Goal: Task Accomplishment & Management: Manage account settings

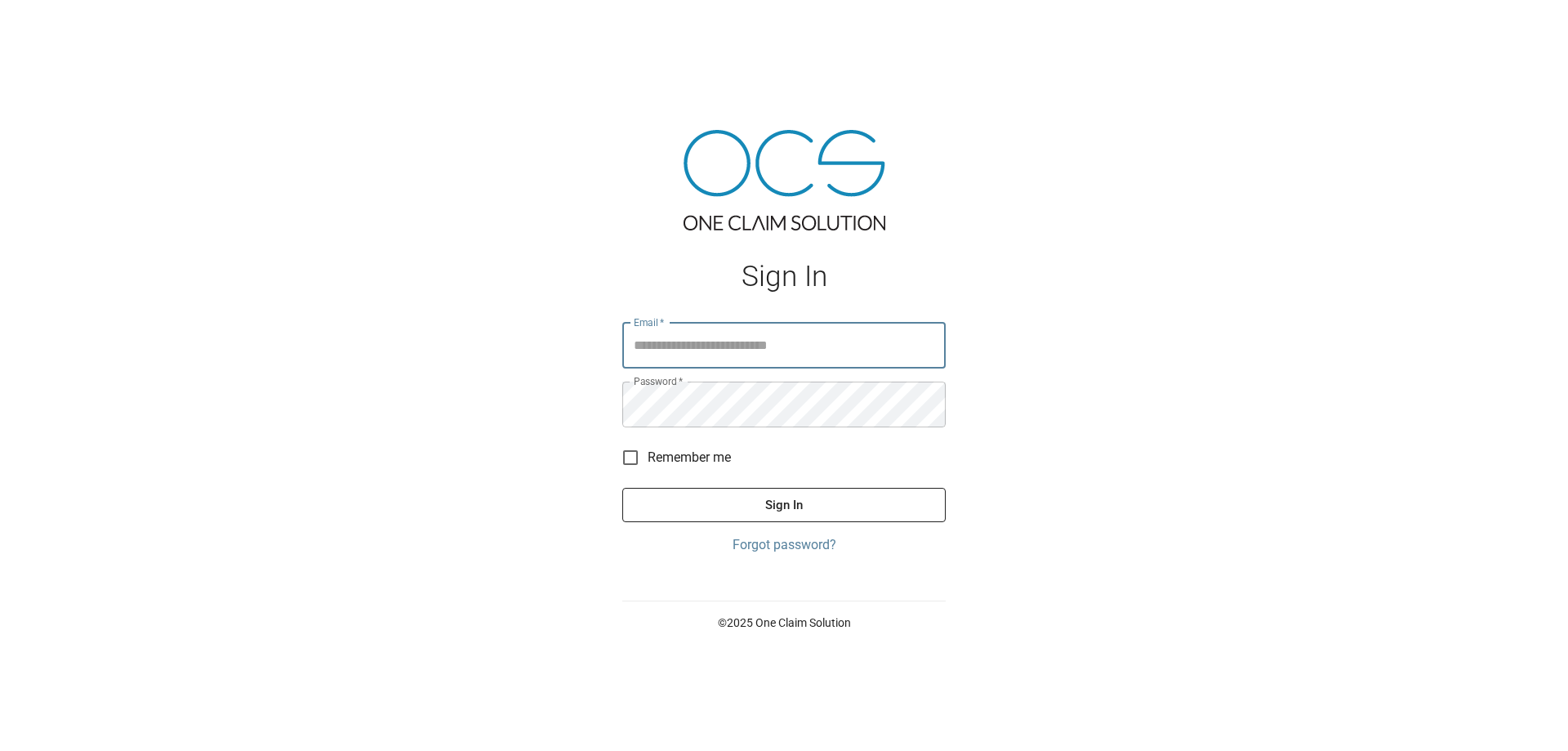
click at [723, 347] on input "Email   *" at bounding box center [784, 345] width 324 height 46
type input "**********"
click at [774, 505] on button "Sign In" at bounding box center [784, 505] width 324 height 34
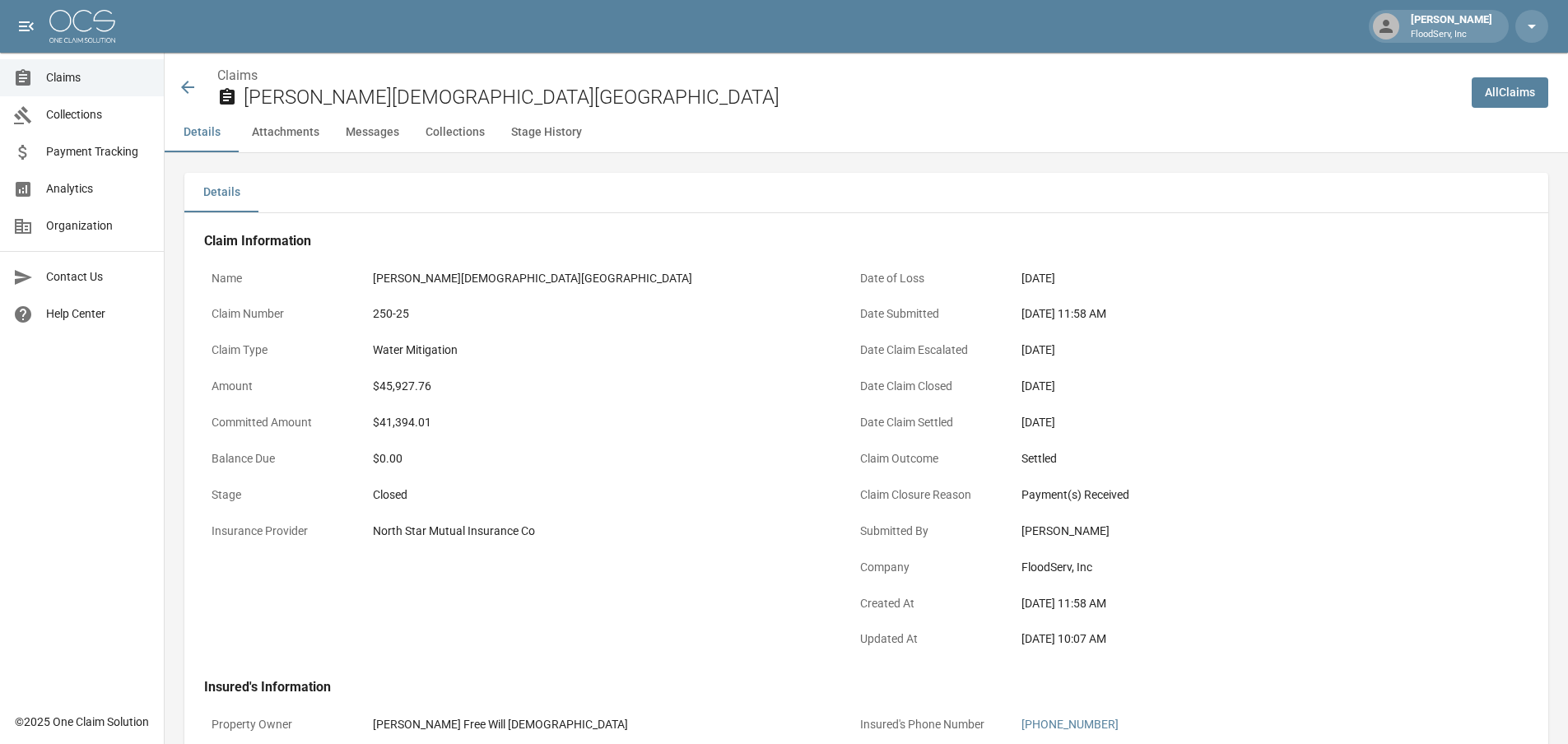
click at [74, 79] on span "Claims" at bounding box center [98, 78] width 104 height 18
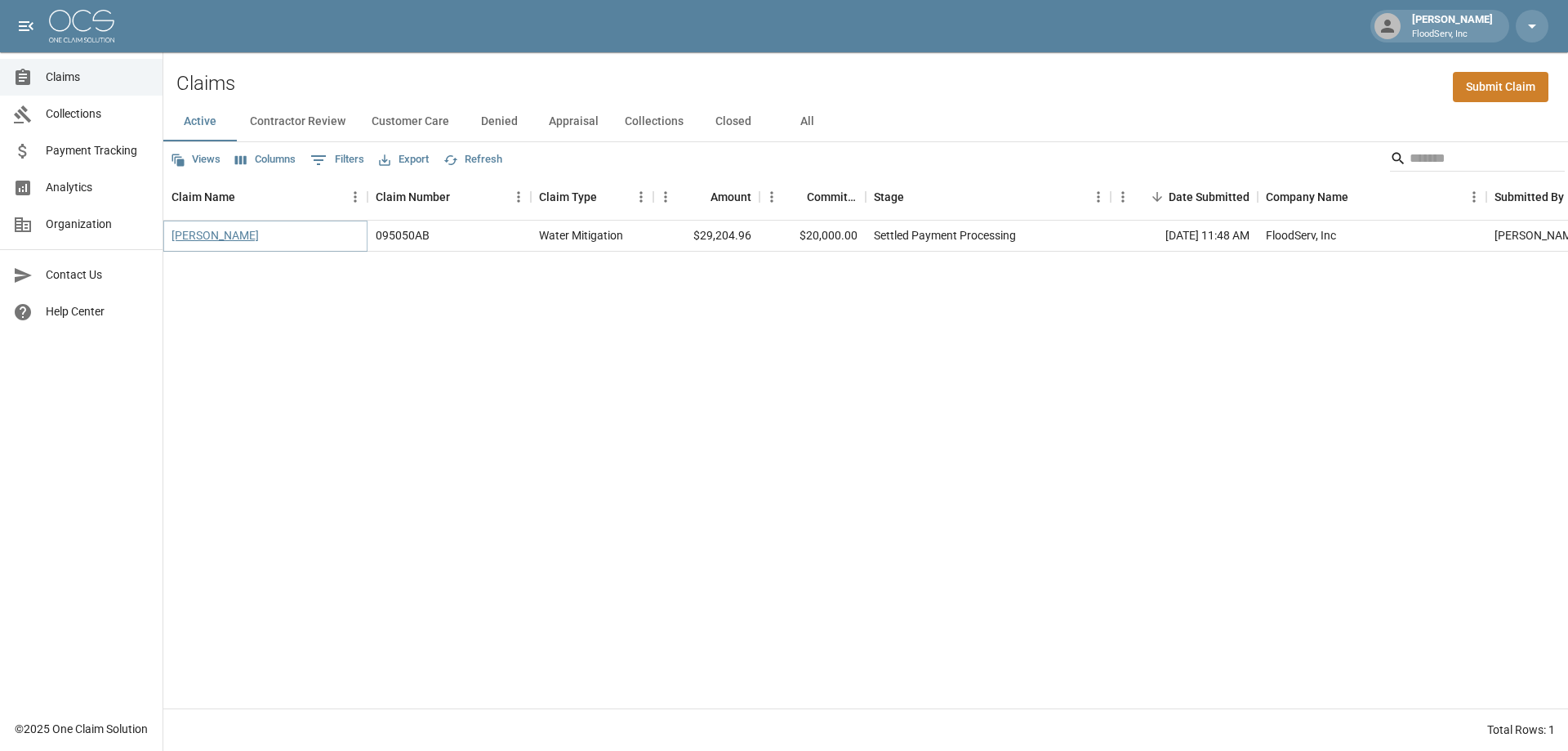
click at [231, 232] on link "Rodriguez, Richard" at bounding box center [215, 236] width 87 height 17
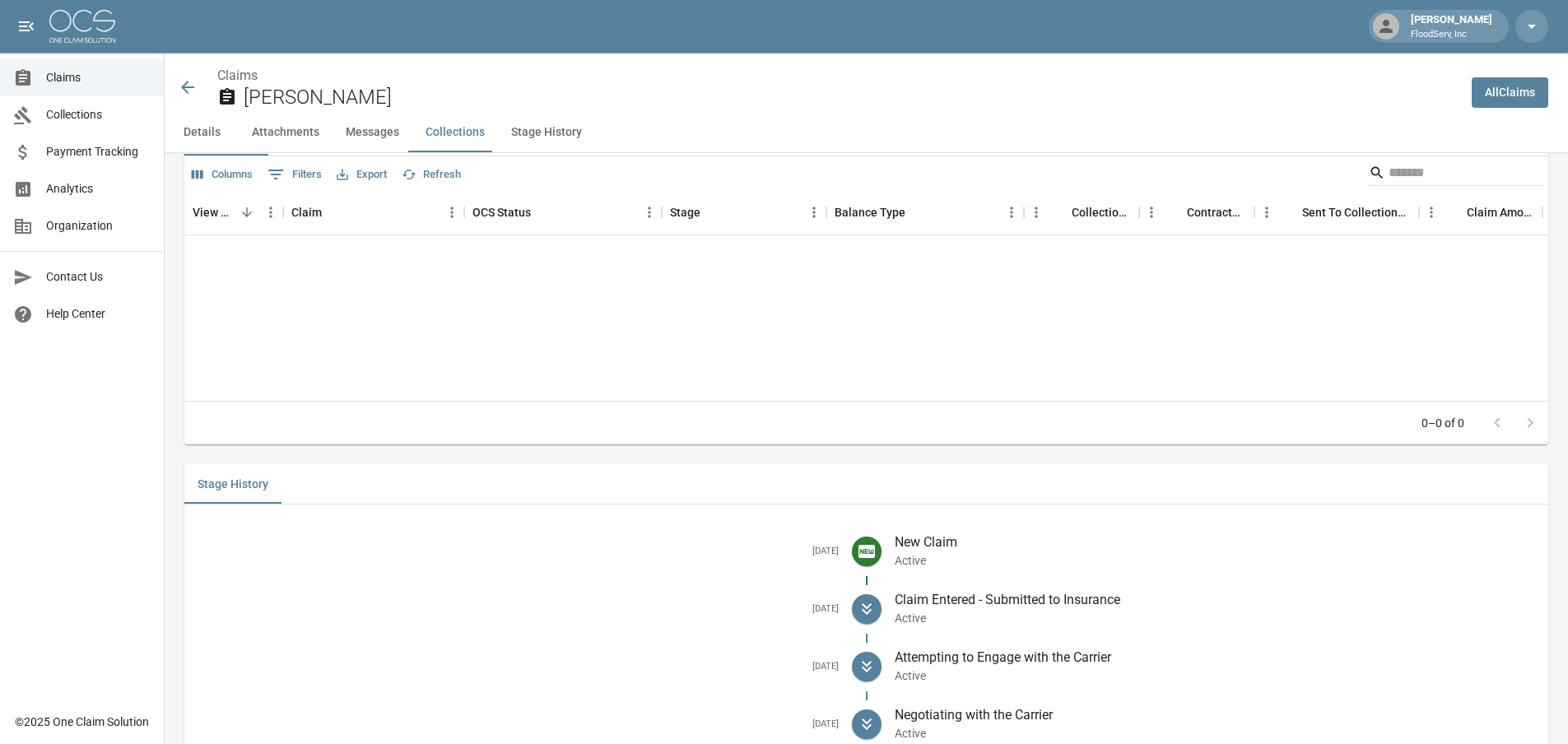
scroll to position [2330, 0]
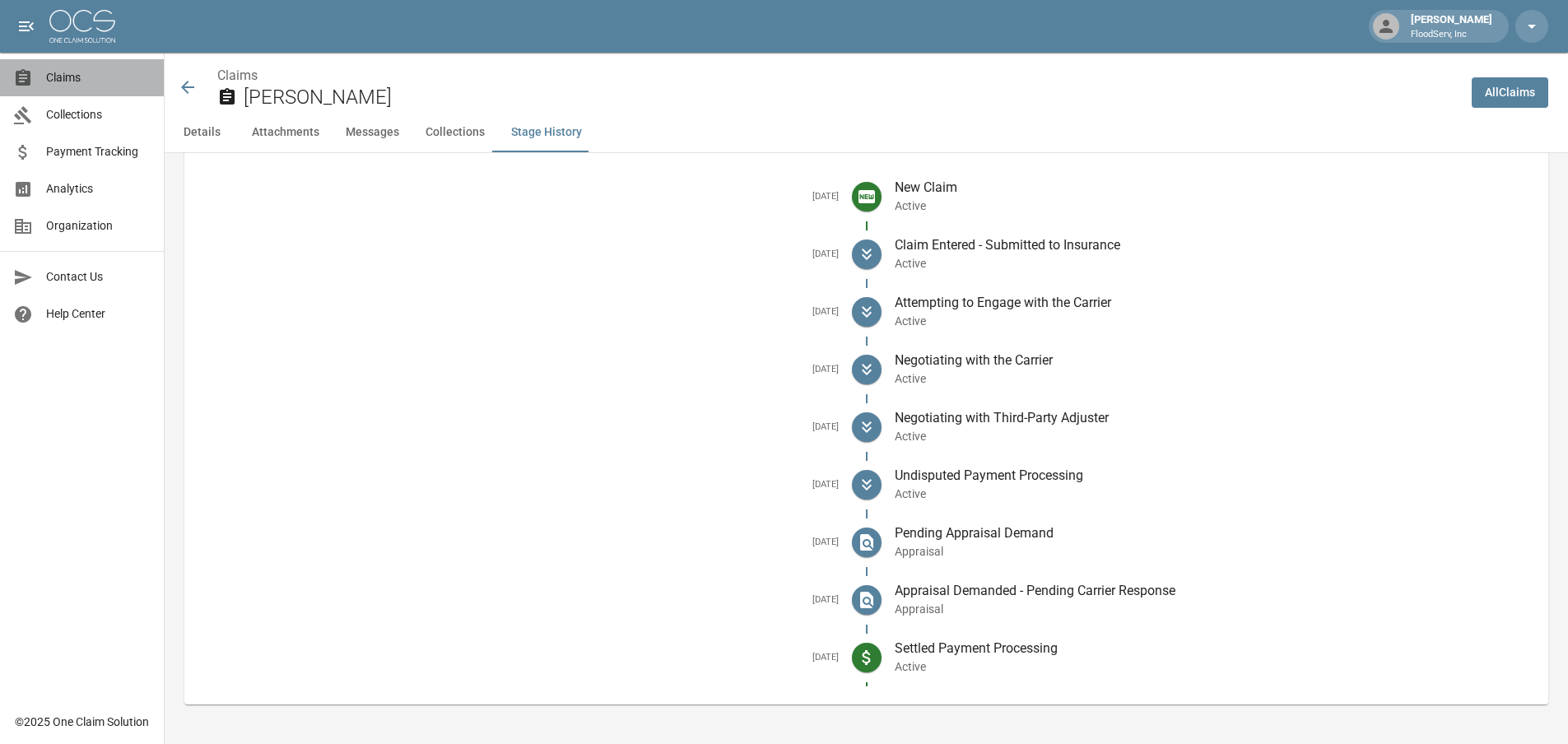
click at [93, 81] on span "Claims" at bounding box center [98, 78] width 104 height 18
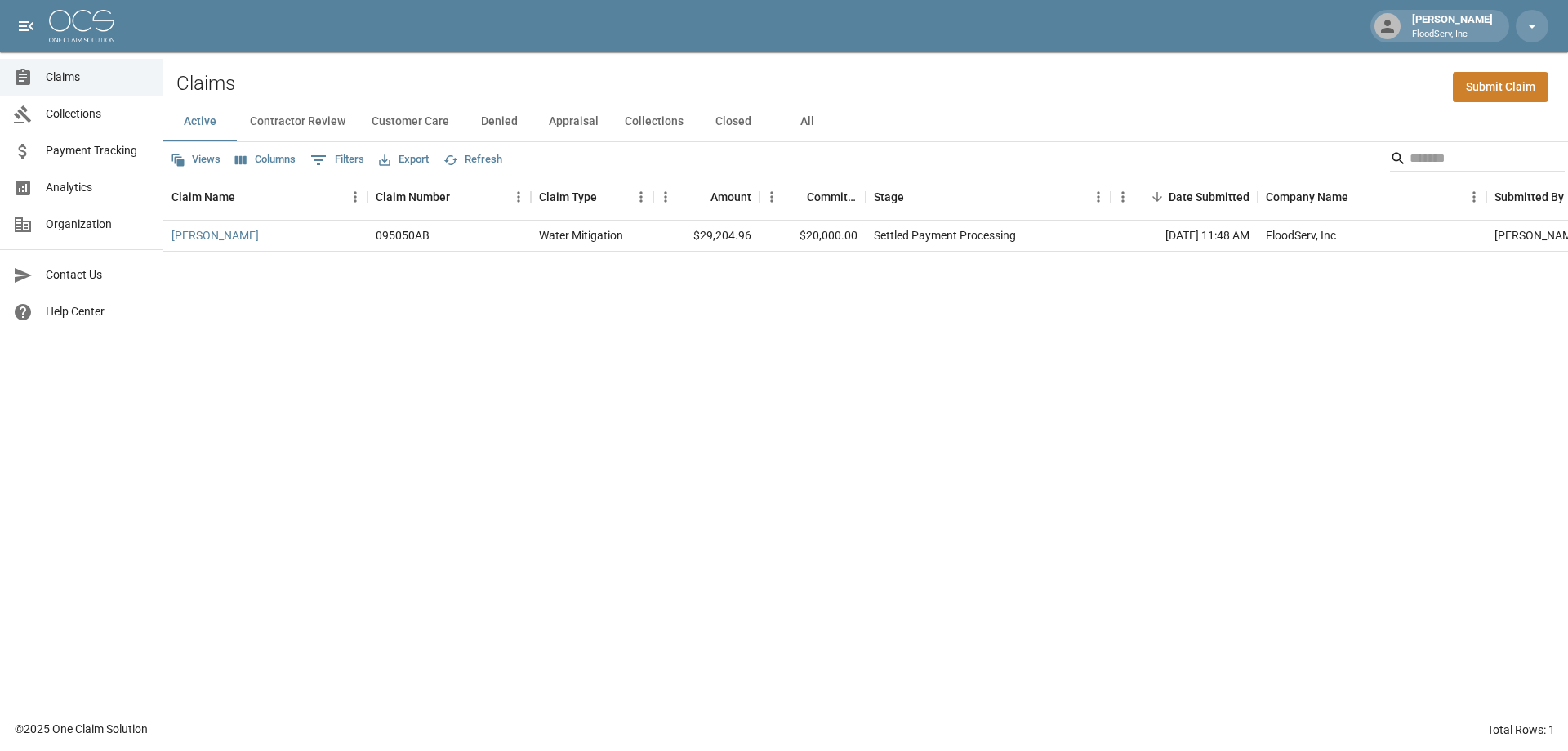
click at [731, 122] on button "Closed" at bounding box center [733, 121] width 74 height 39
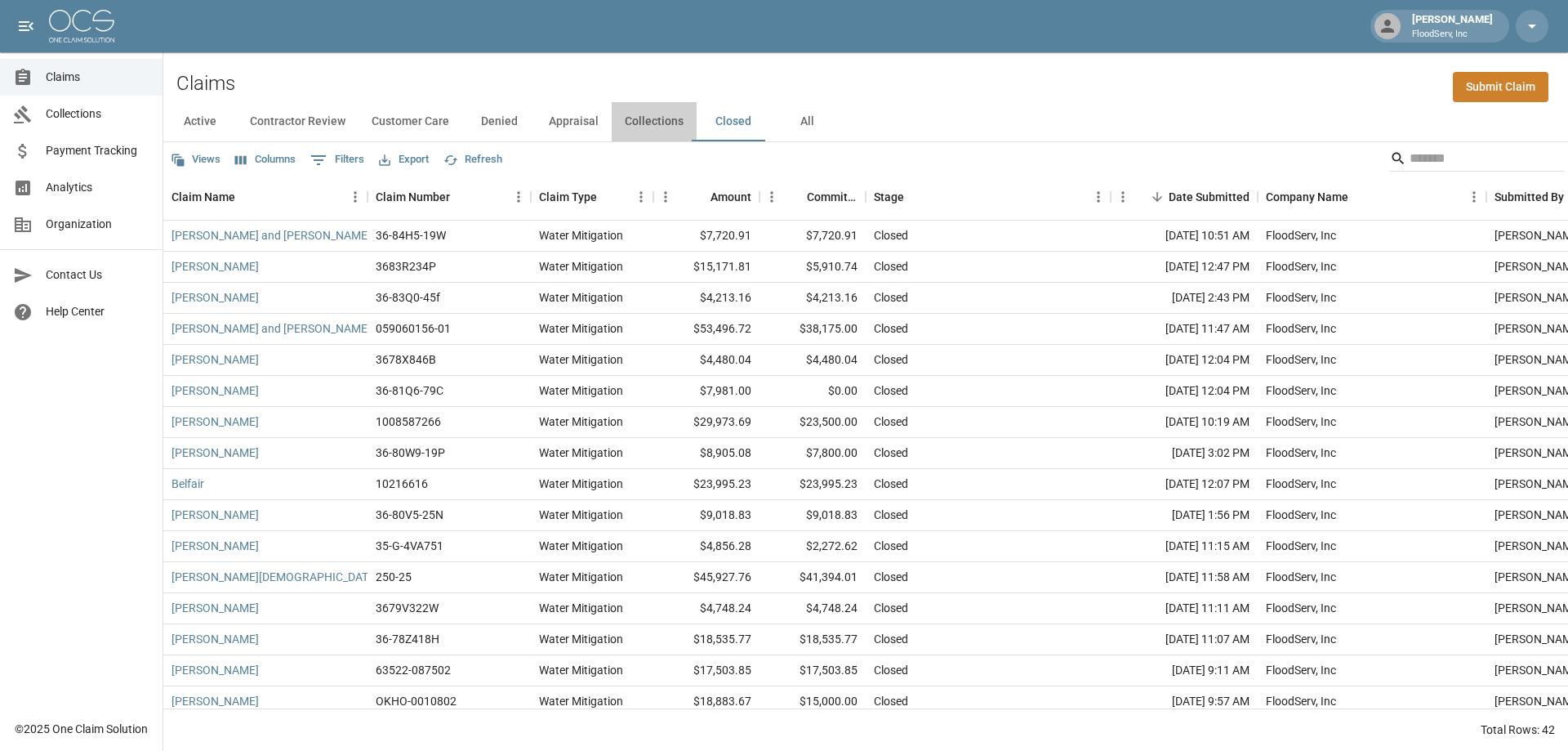
click at [645, 120] on button "Collections" at bounding box center [654, 121] width 85 height 39
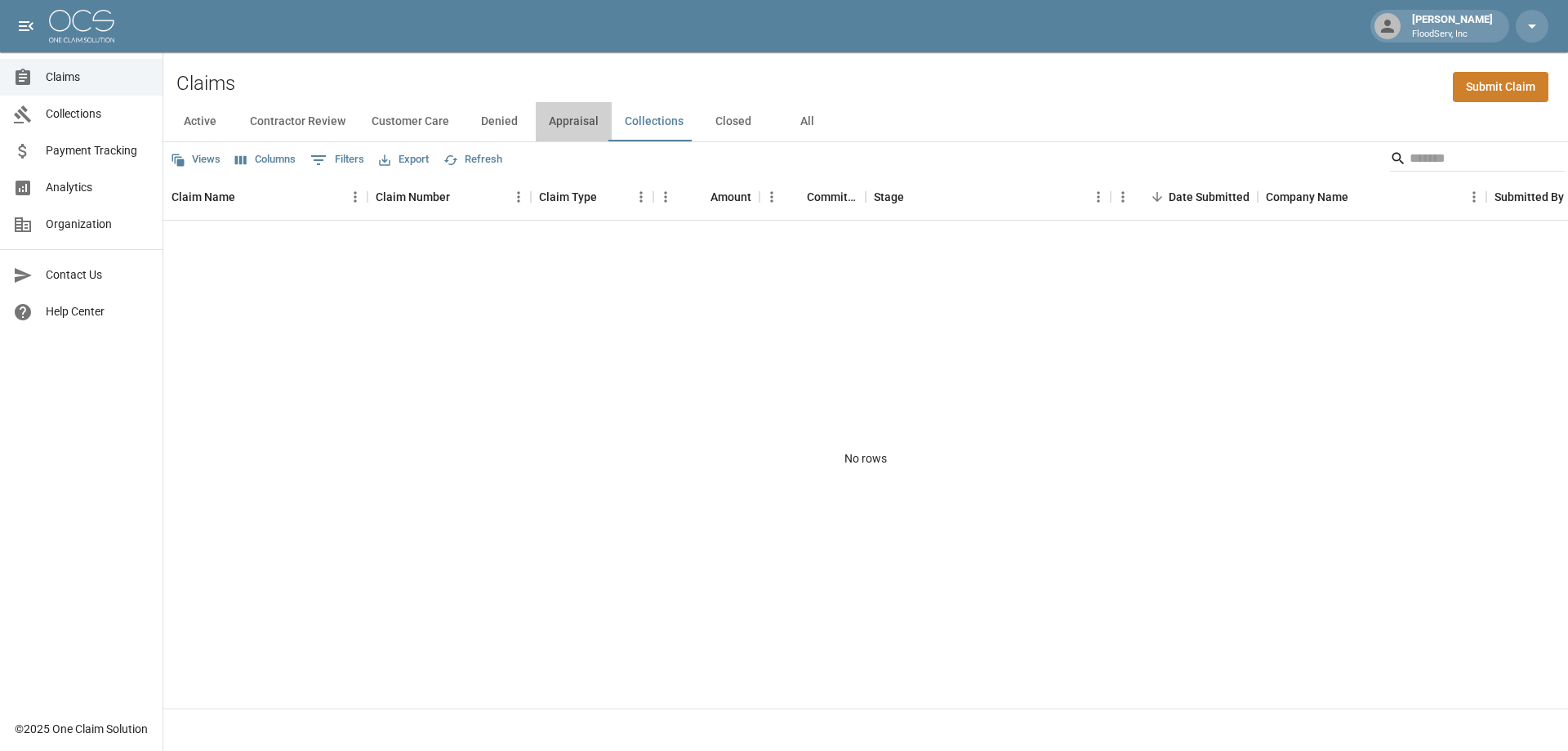
click at [551, 121] on button "Appraisal" at bounding box center [574, 121] width 76 height 39
click at [492, 123] on button "Denied" at bounding box center [499, 121] width 74 height 39
click at [405, 123] on button "Customer Care" at bounding box center [410, 121] width 104 height 39
click at [295, 119] on button "Contractor Review" at bounding box center [298, 121] width 122 height 39
click at [200, 122] on button "Active" at bounding box center [200, 121] width 74 height 39
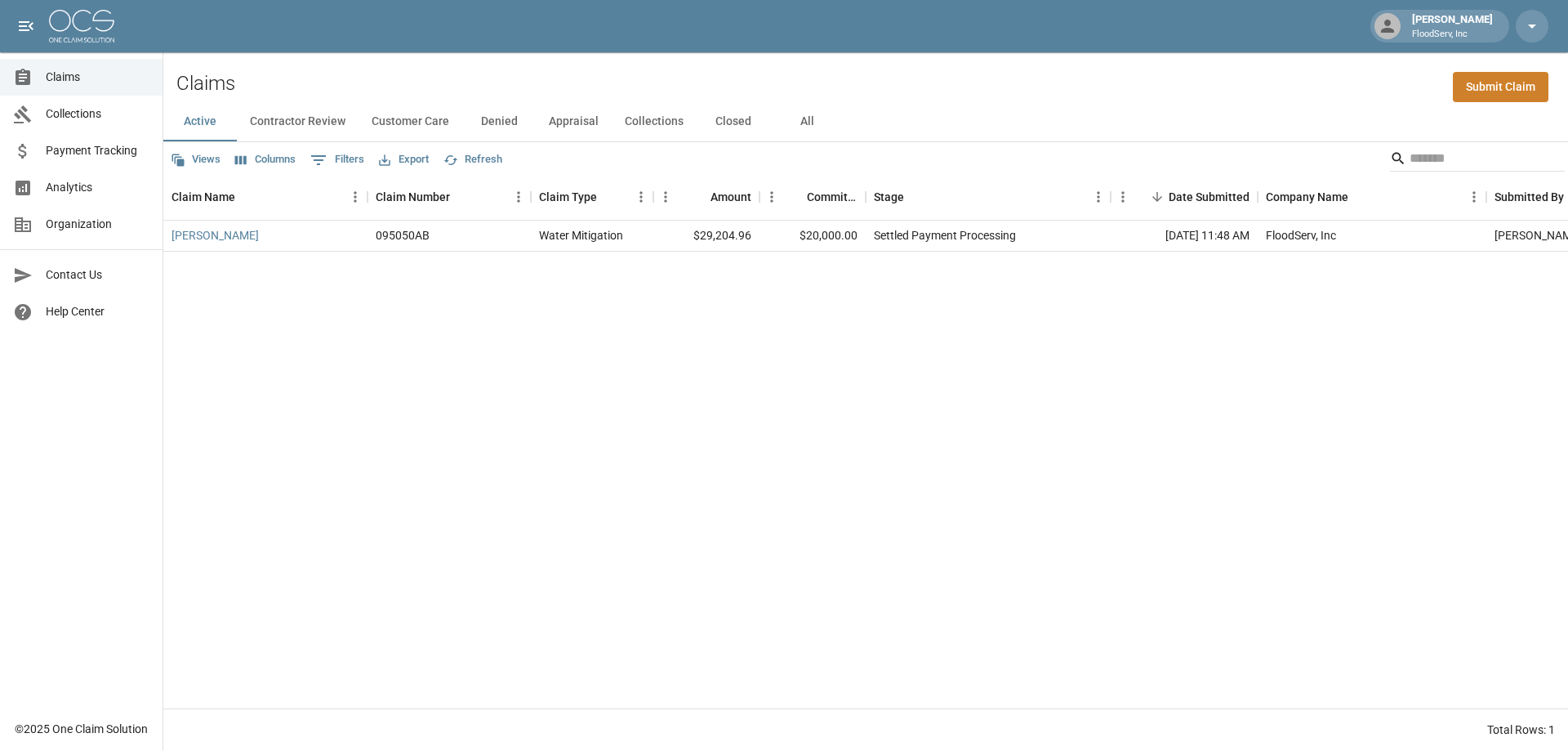
click at [736, 124] on button "Closed" at bounding box center [733, 121] width 74 height 39
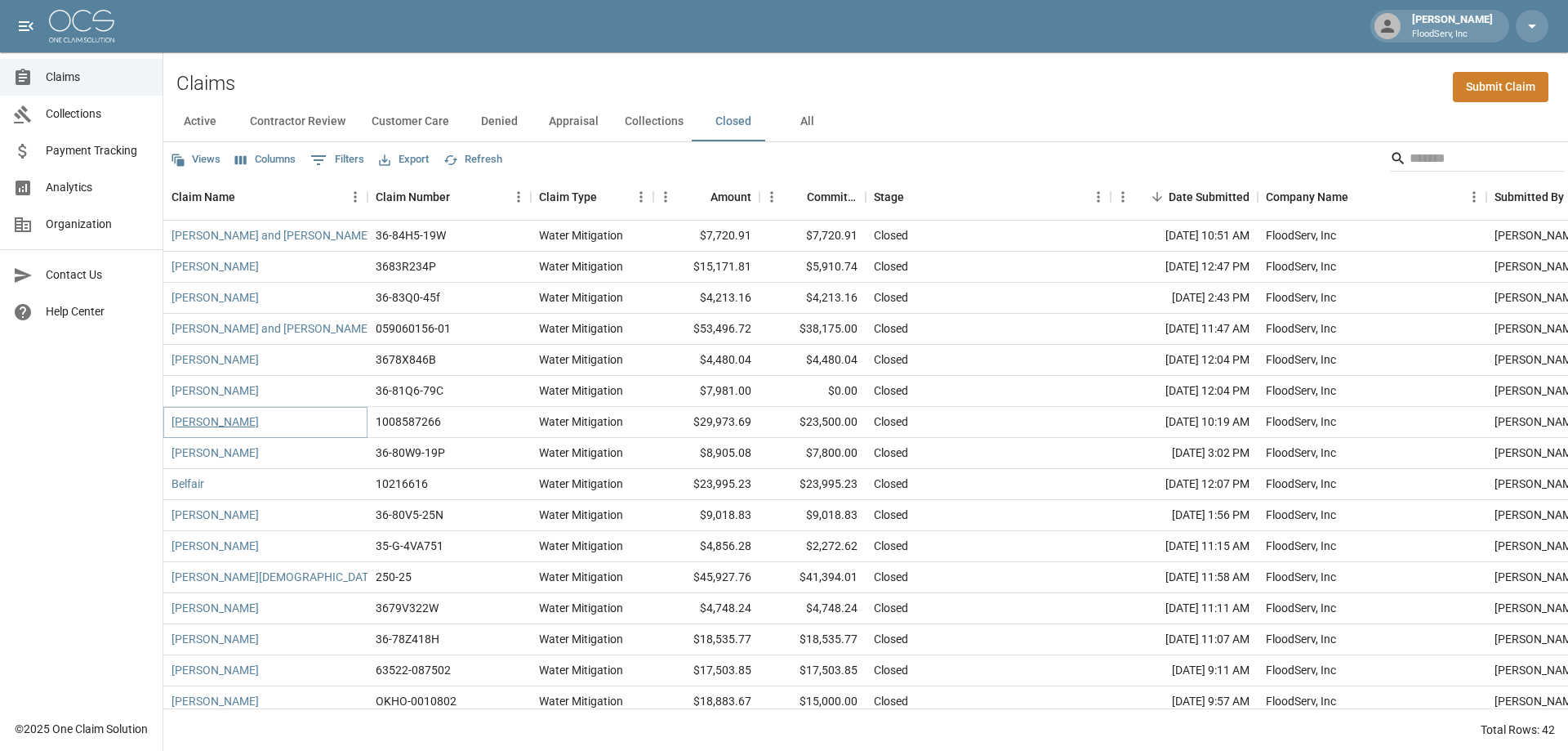
click at [197, 420] on link "Fioretti, Steven" at bounding box center [215, 422] width 87 height 17
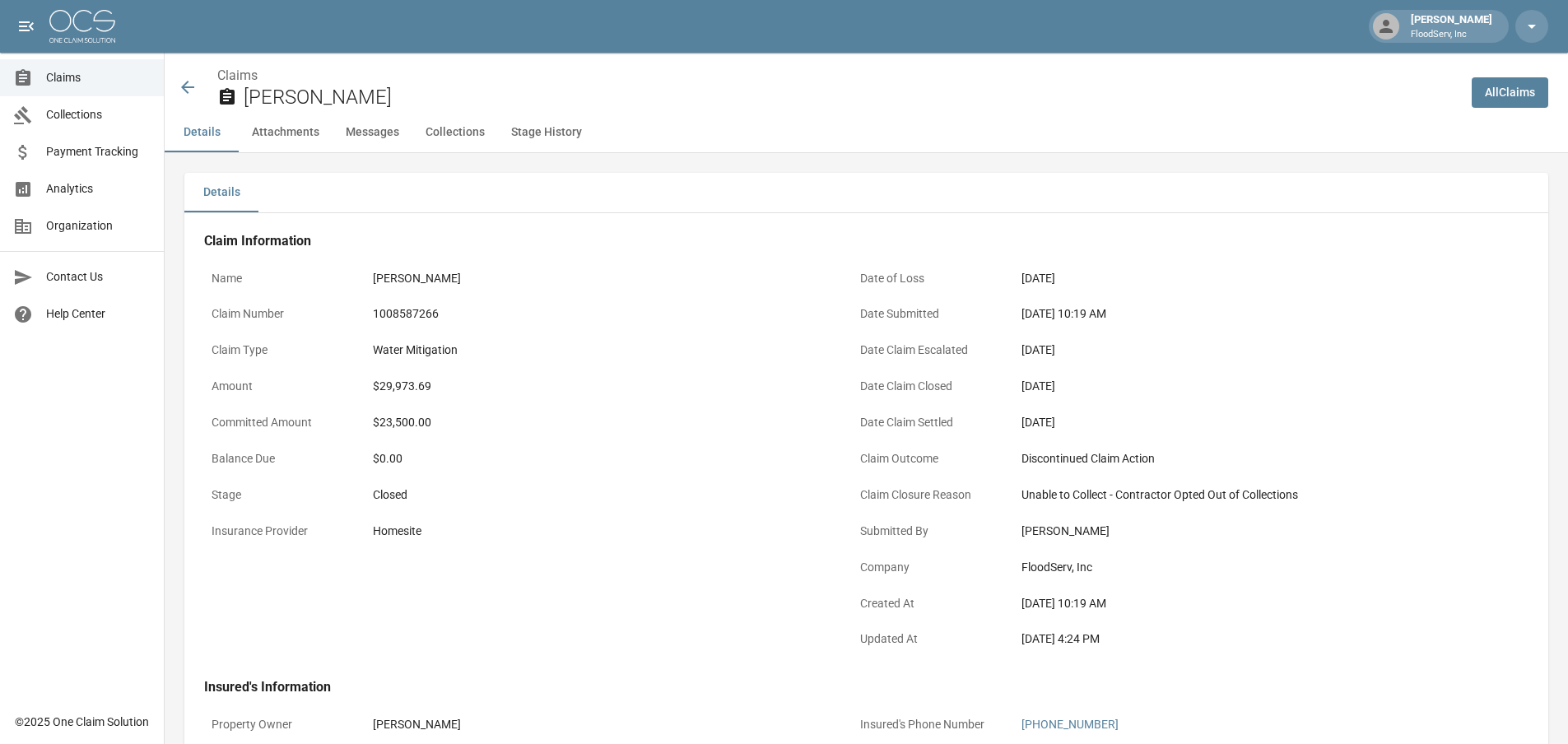
click at [191, 96] on icon at bounding box center [188, 88] width 20 height 20
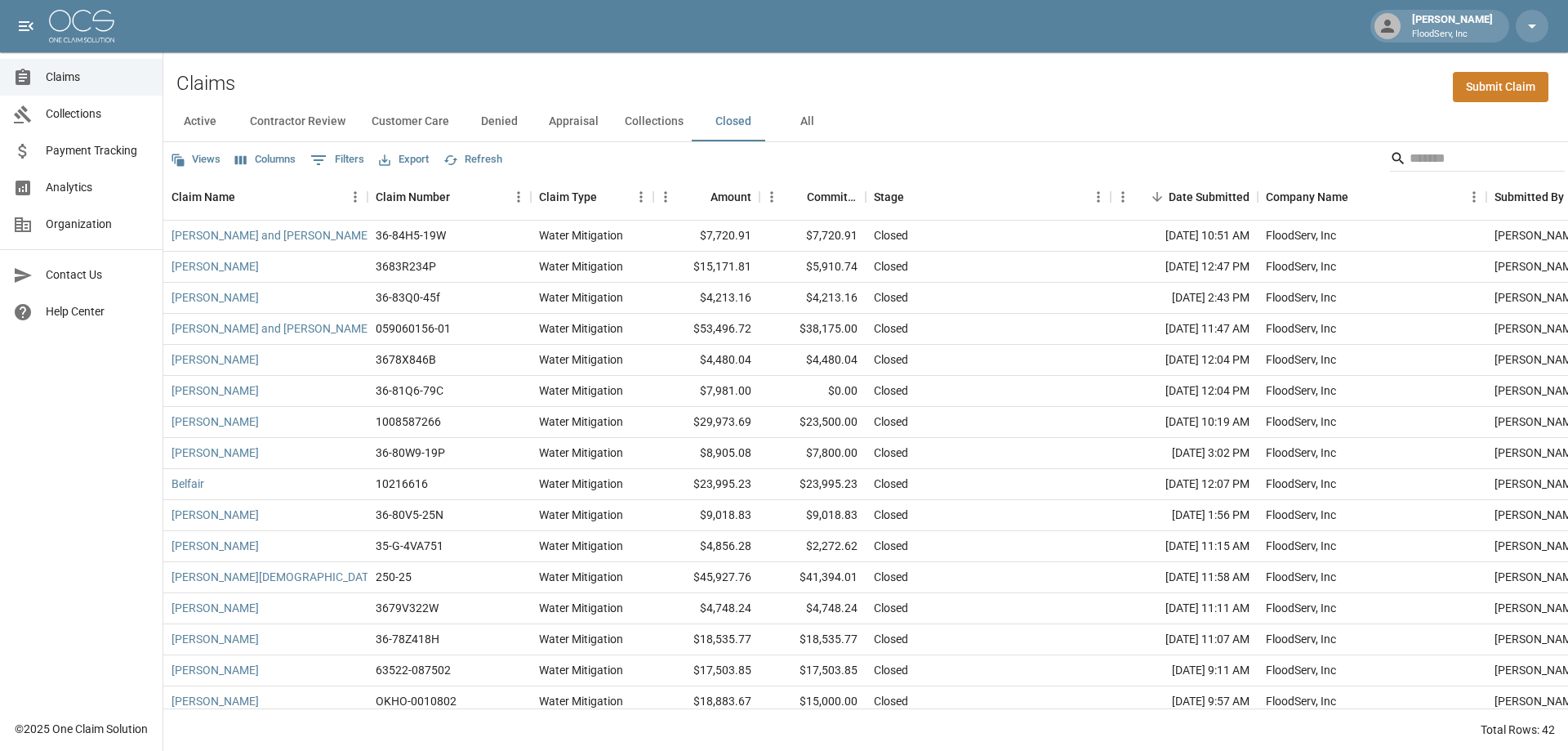
click at [215, 112] on button "Active" at bounding box center [200, 121] width 74 height 39
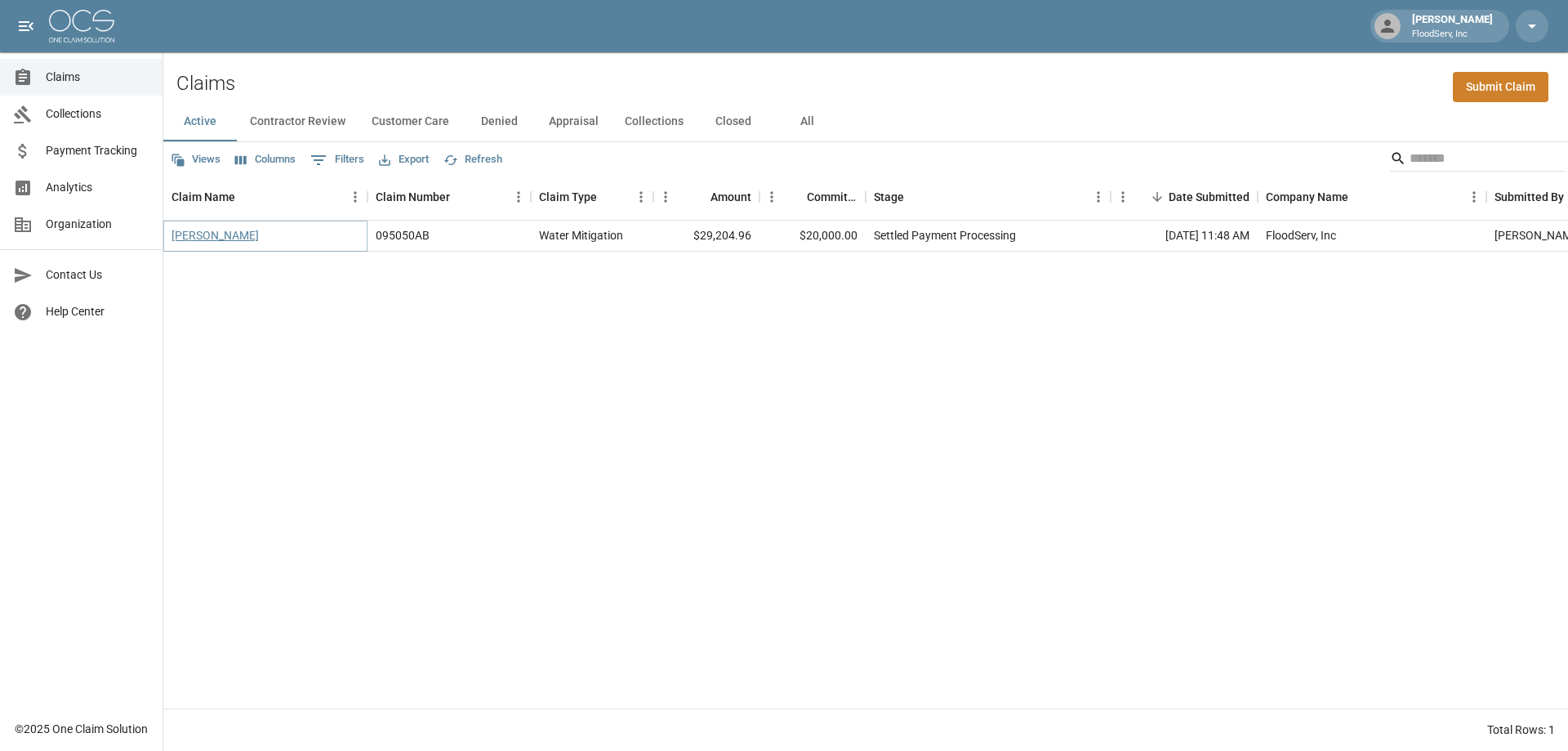
click at [231, 231] on link "Rodriguez, Richard" at bounding box center [215, 236] width 87 height 17
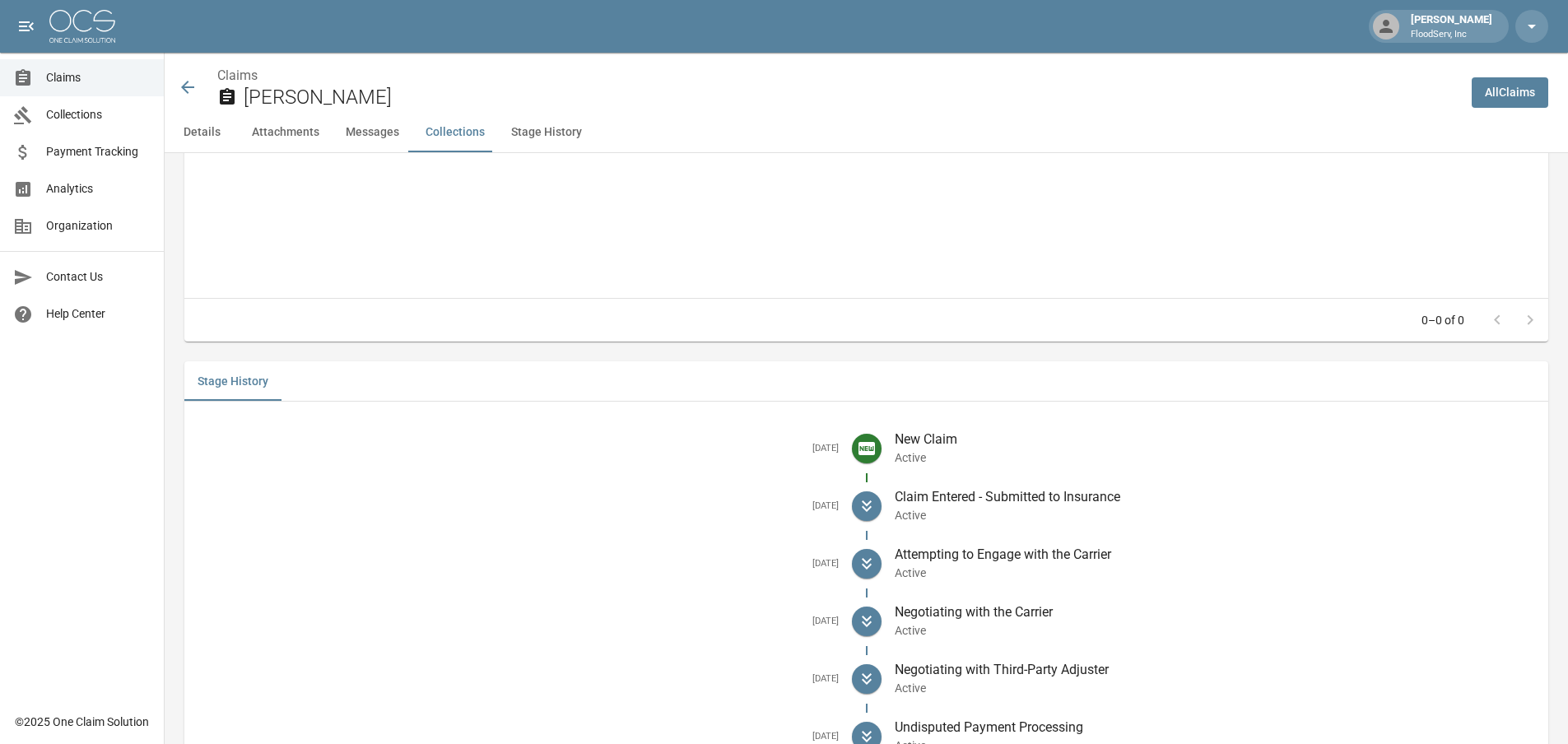
scroll to position [2330, 0]
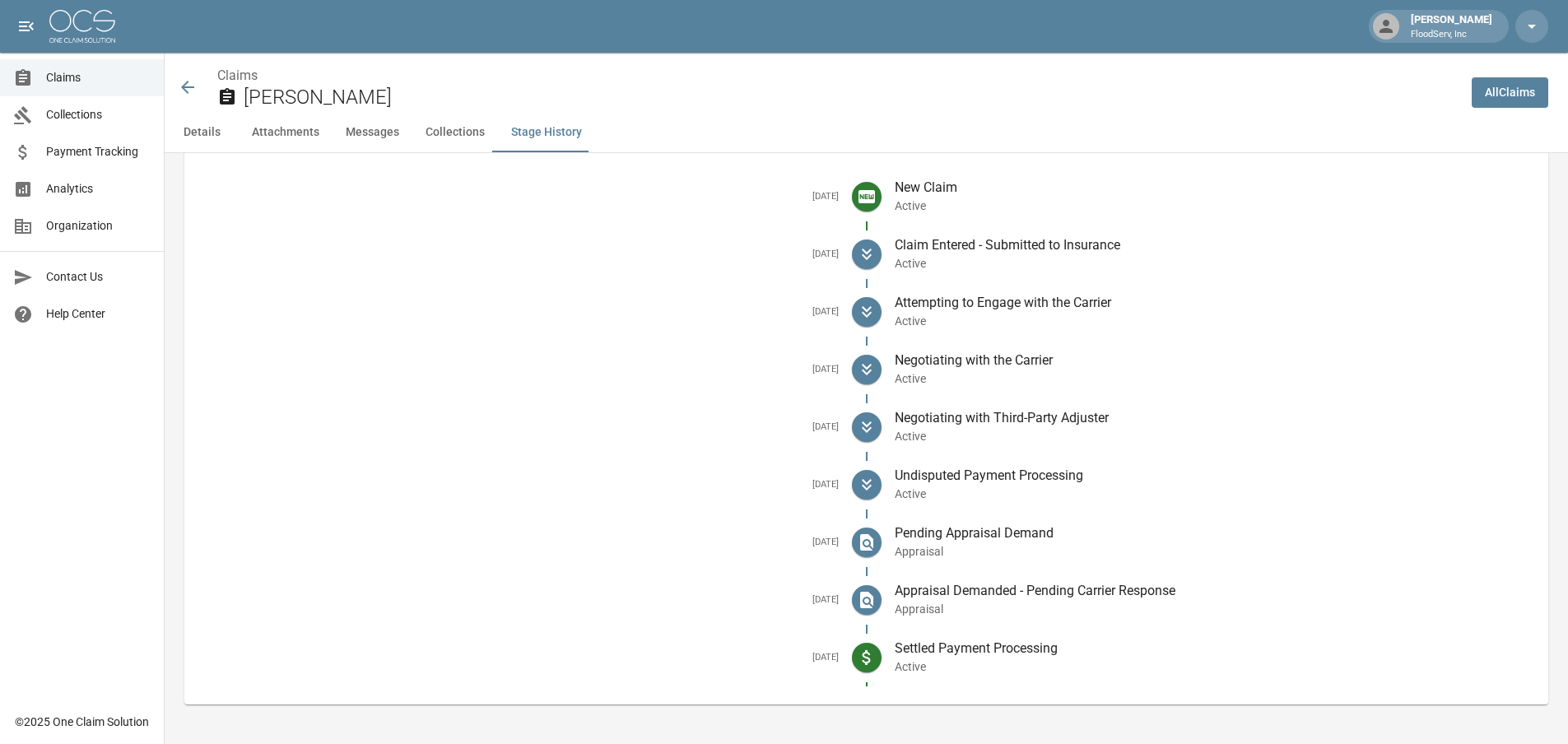
click at [193, 140] on button "Details" at bounding box center [201, 132] width 74 height 39
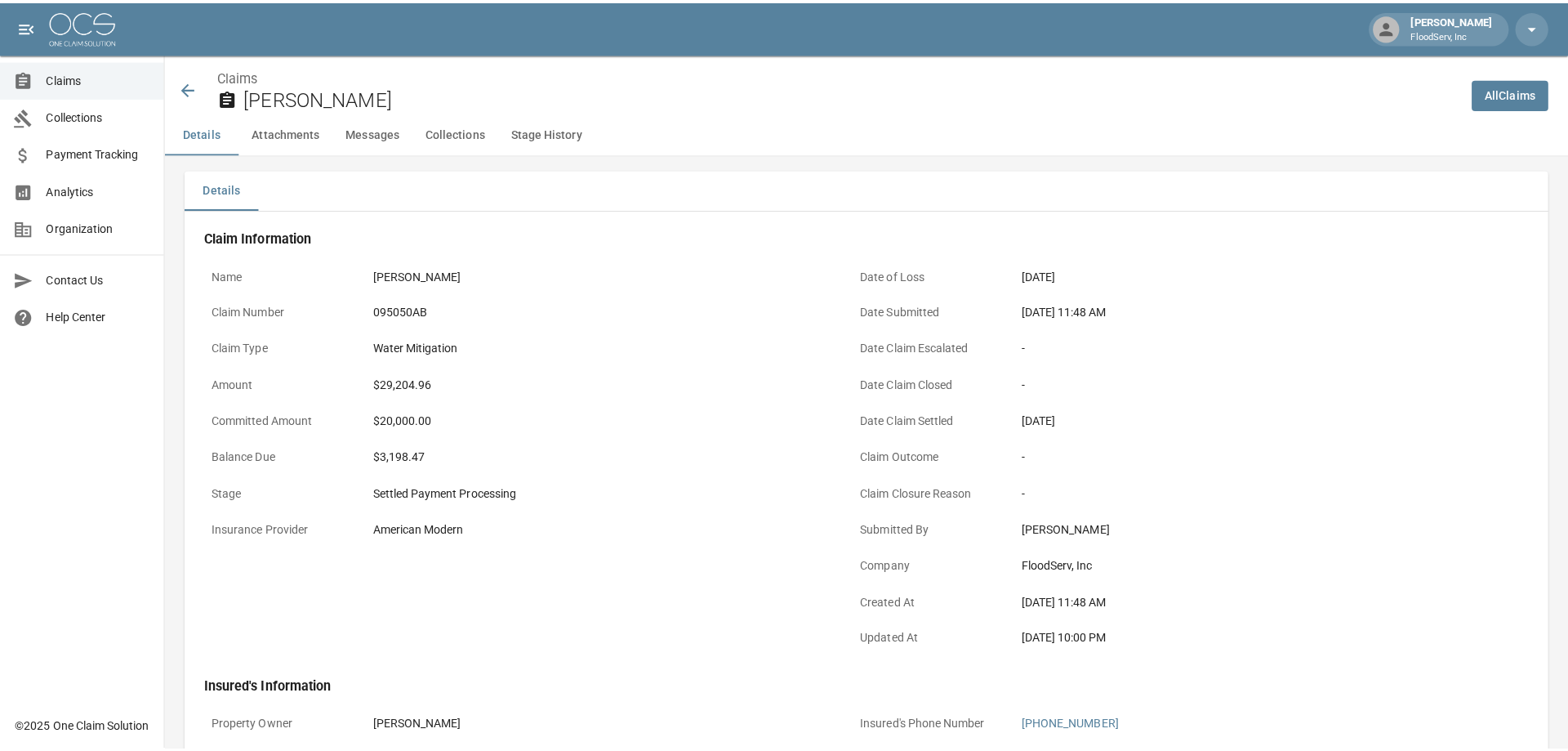
scroll to position [0, 0]
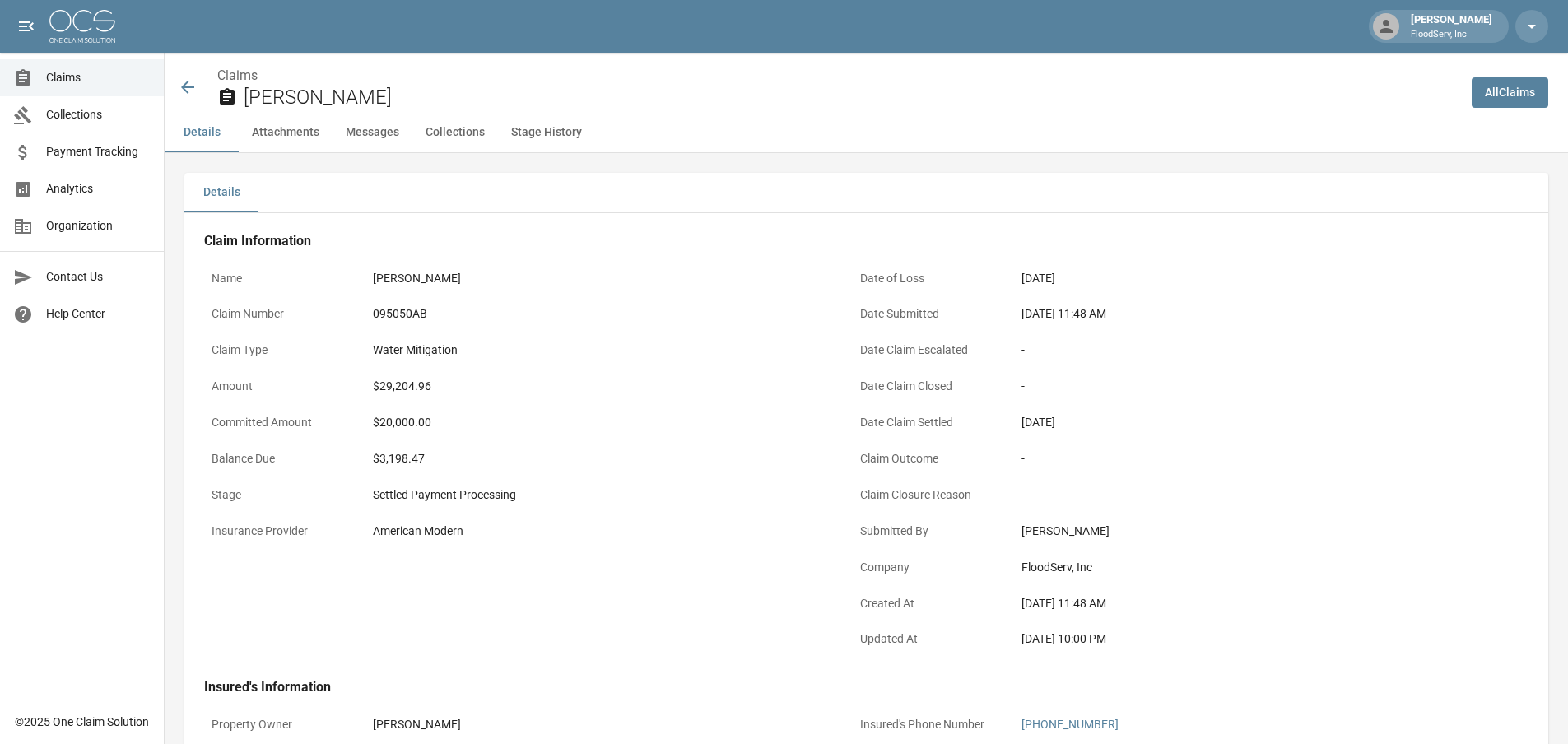
click at [194, 82] on icon at bounding box center [188, 88] width 20 height 20
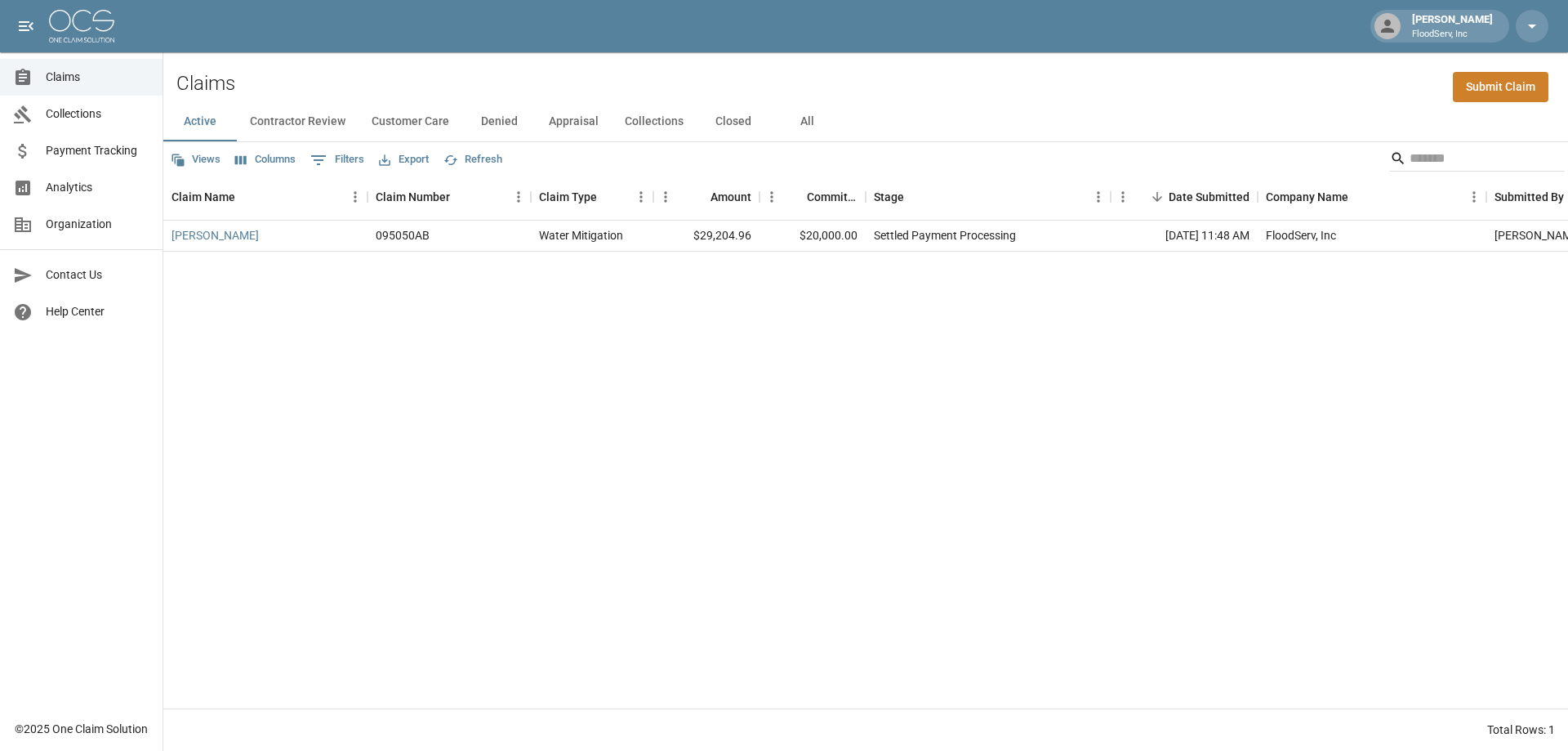
click at [721, 122] on button "Closed" at bounding box center [733, 121] width 74 height 39
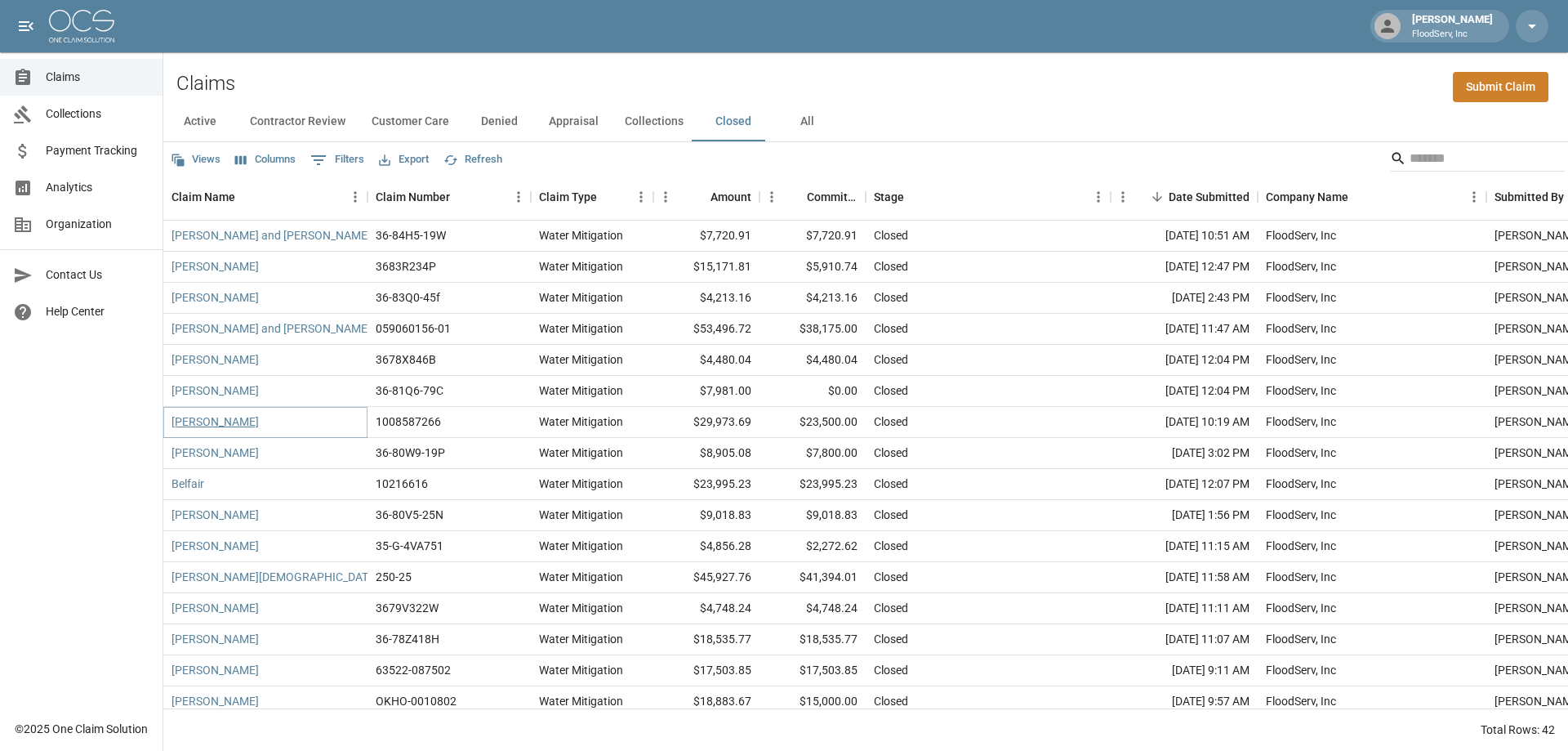
click at [215, 428] on link "Fioretti, Steven" at bounding box center [215, 422] width 87 height 17
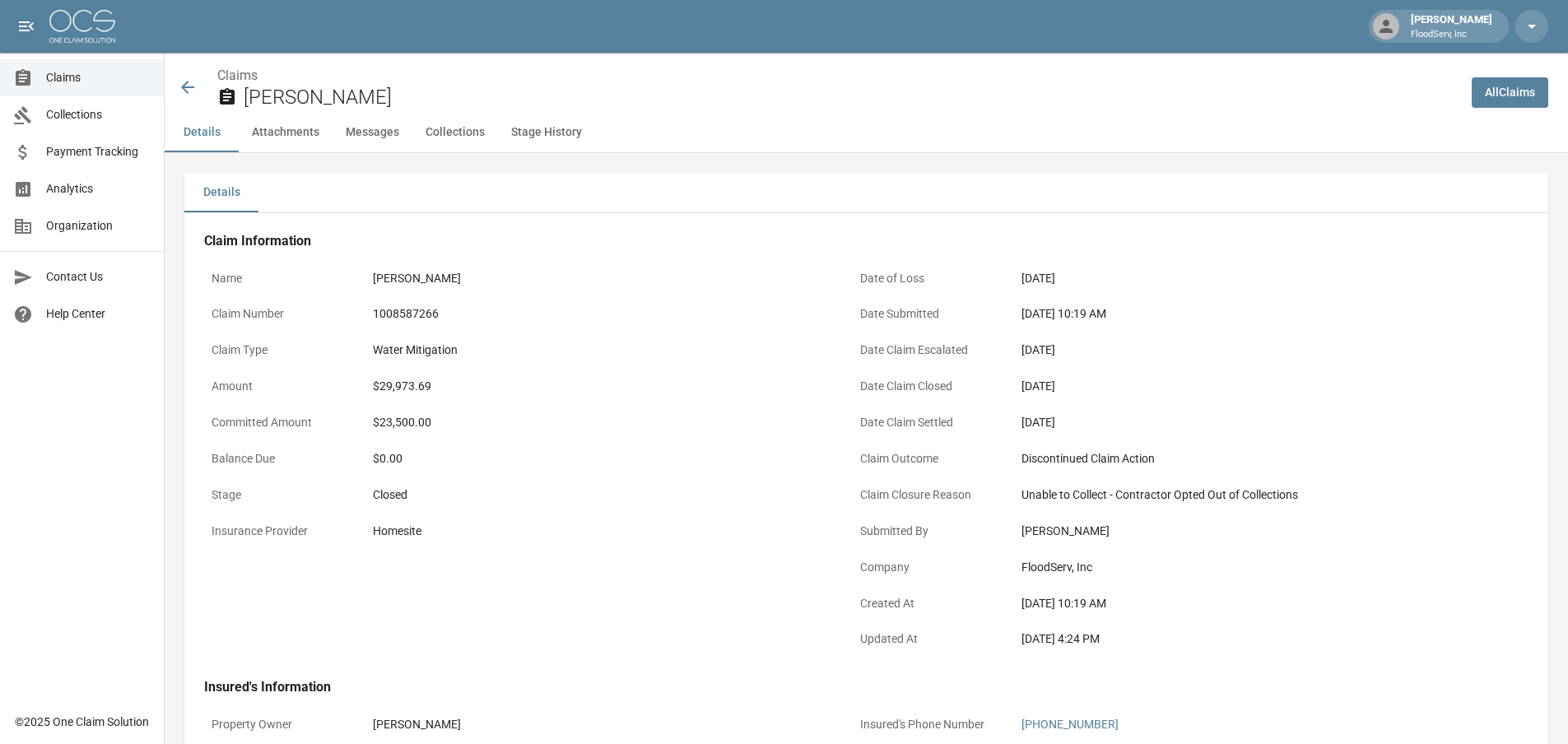
click at [191, 91] on icon at bounding box center [188, 88] width 20 height 20
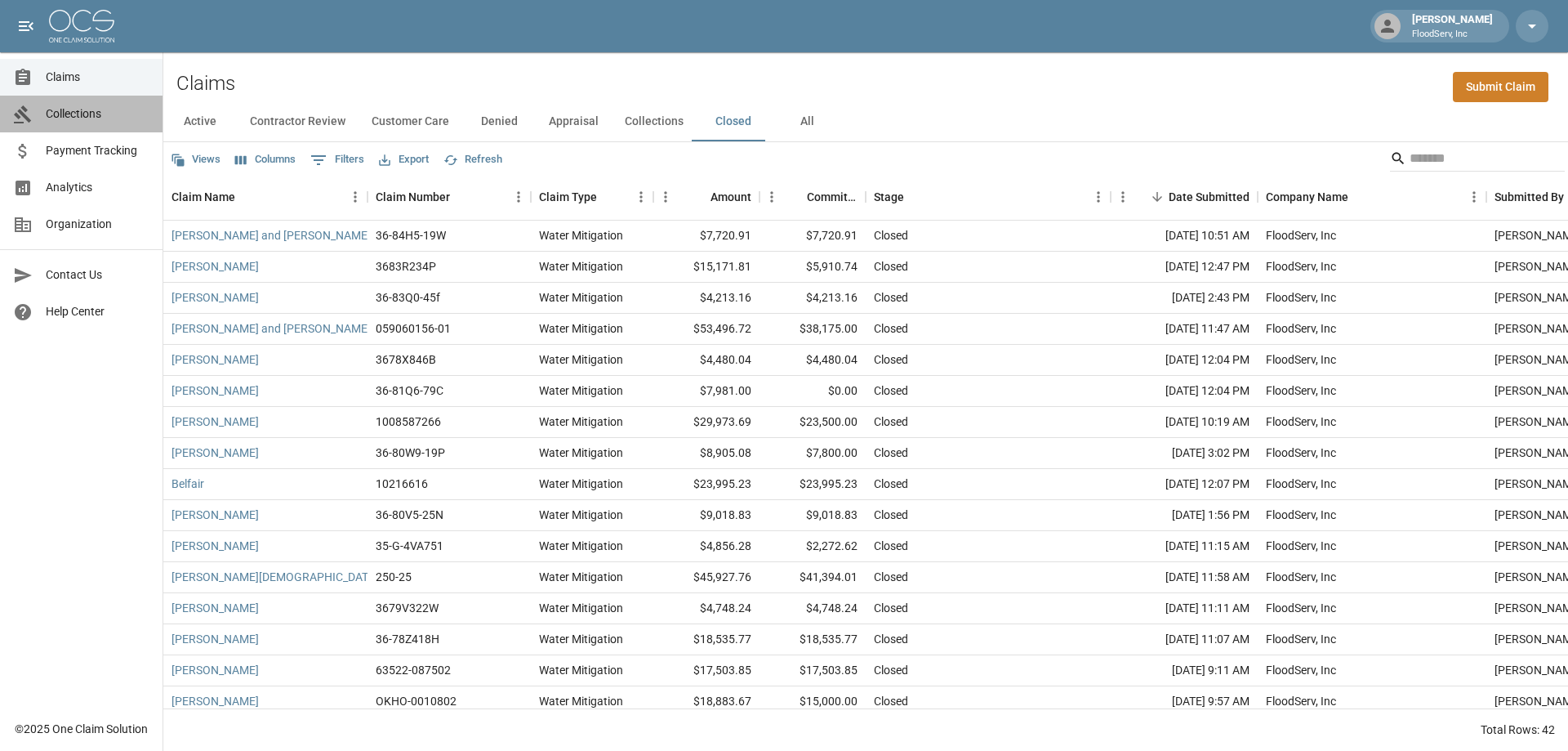
click at [82, 111] on span "Collections" at bounding box center [97, 114] width 104 height 17
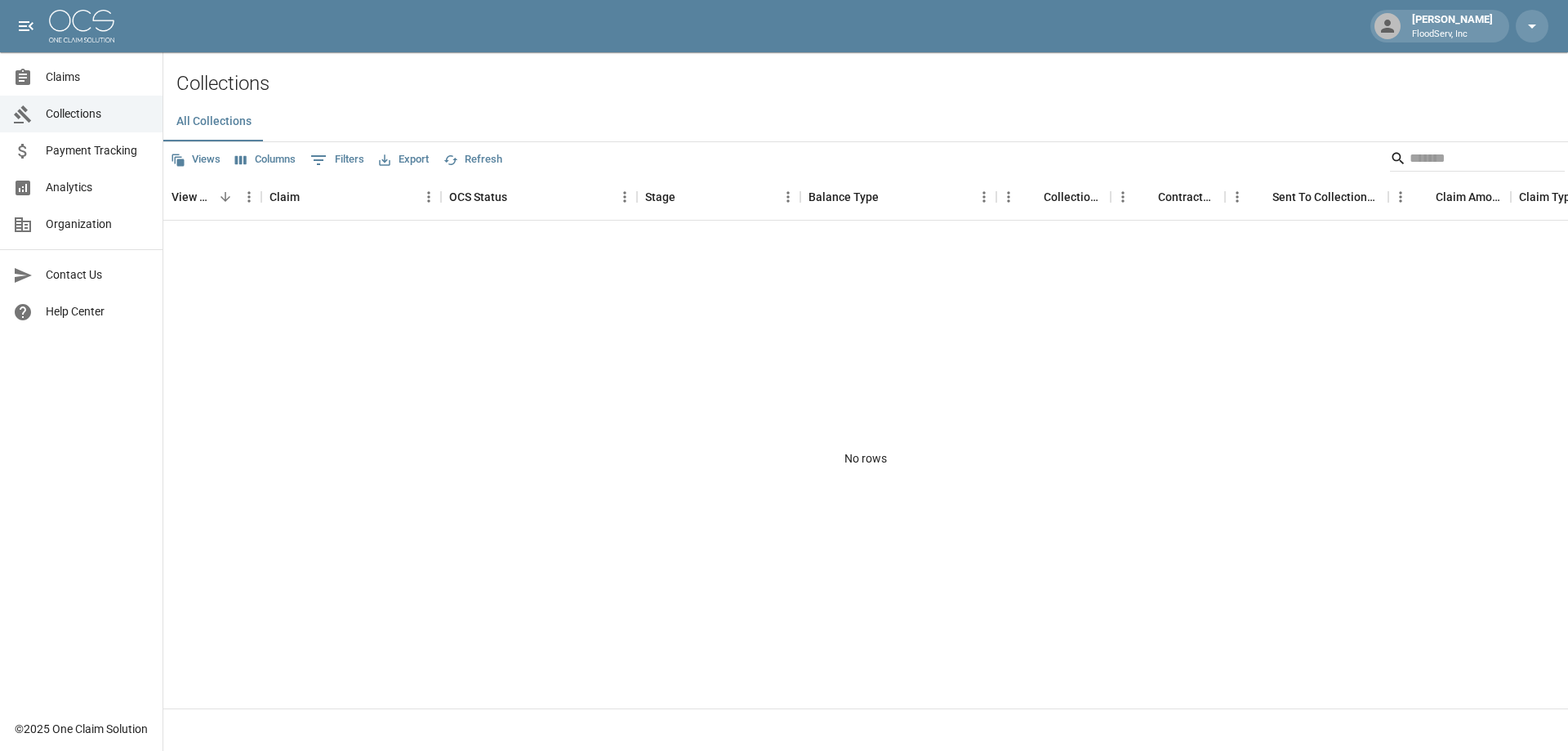
click at [53, 75] on span "Claims" at bounding box center [97, 77] width 104 height 17
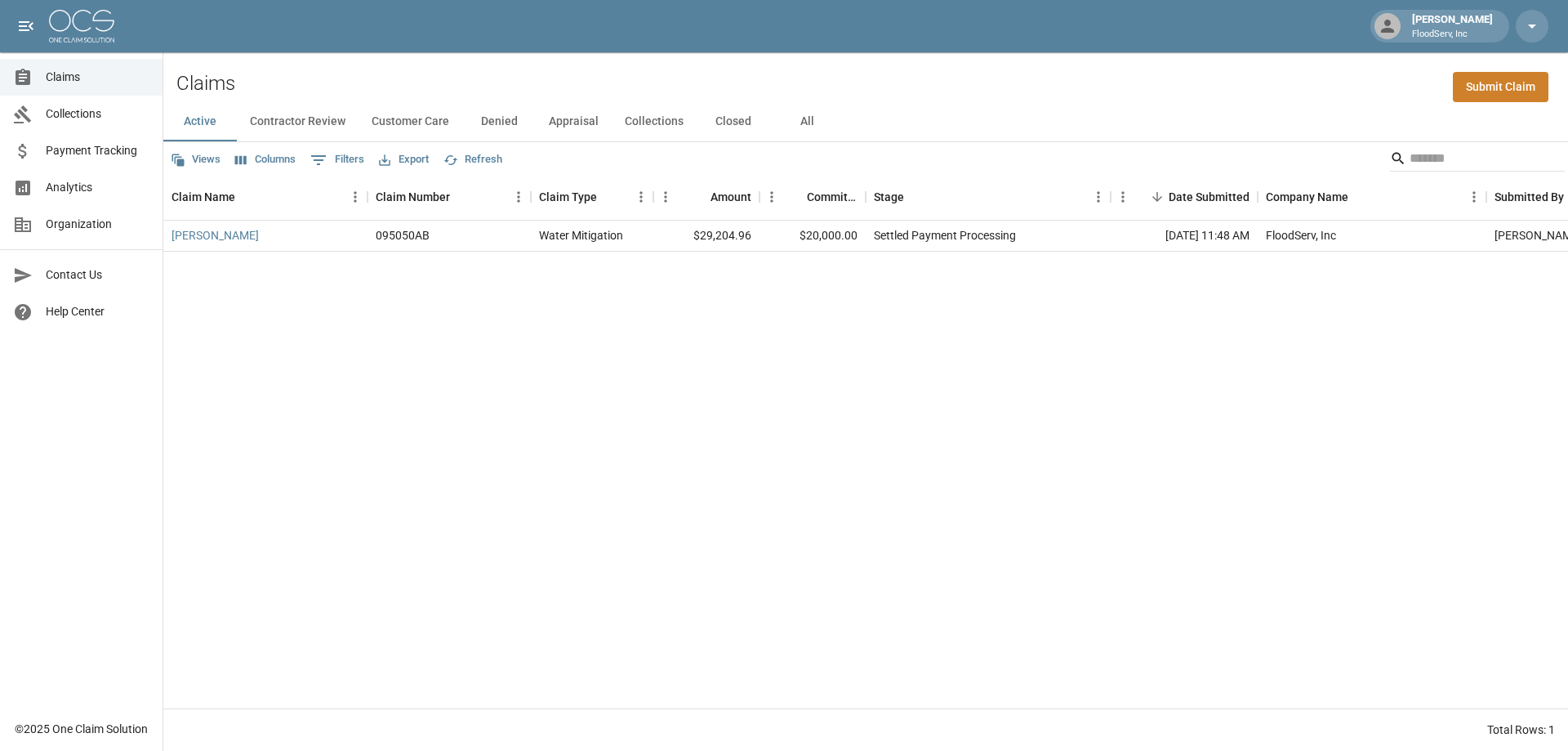
click at [727, 117] on button "Closed" at bounding box center [733, 121] width 74 height 39
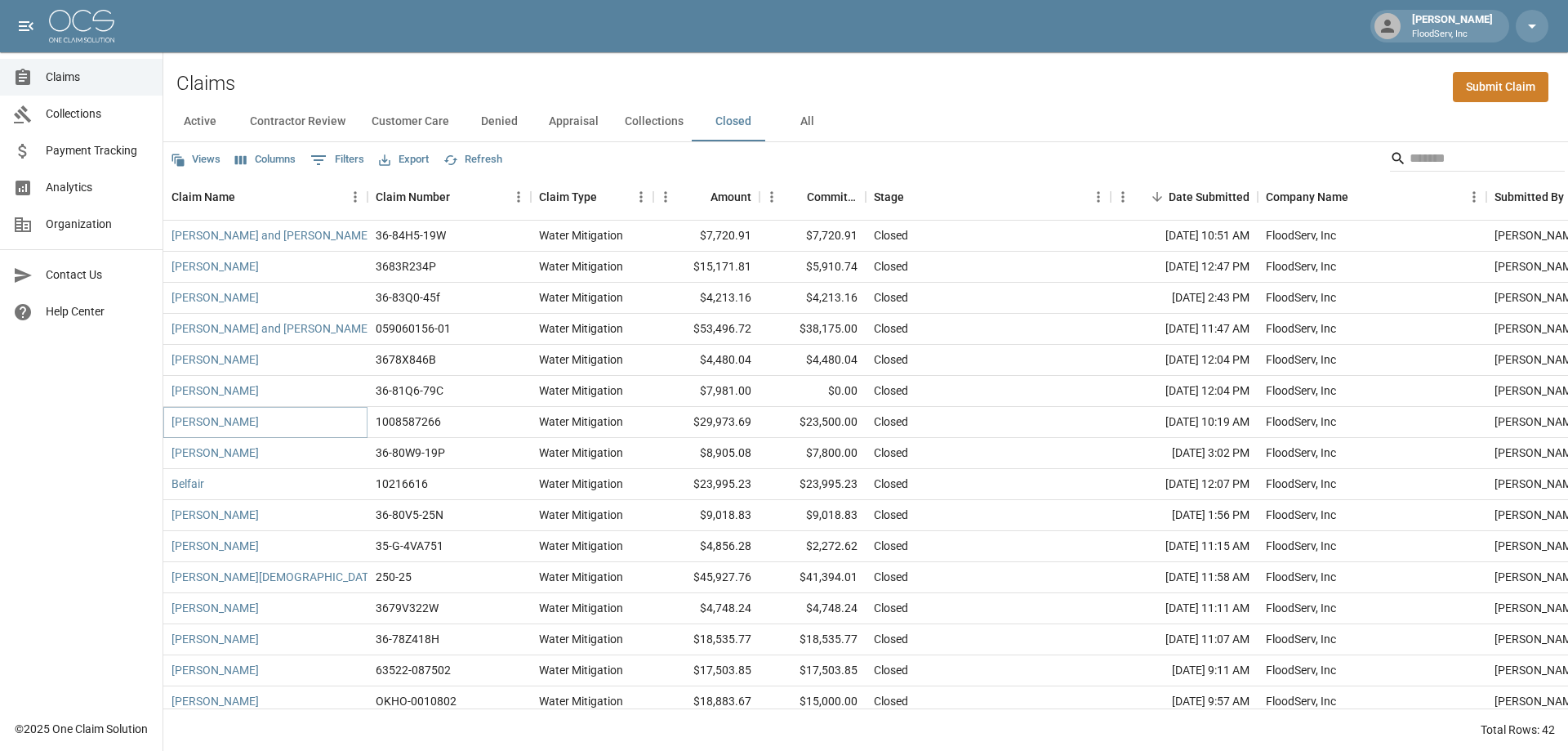
click at [216, 422] on link "Fioretti, Steven" at bounding box center [215, 422] width 87 height 17
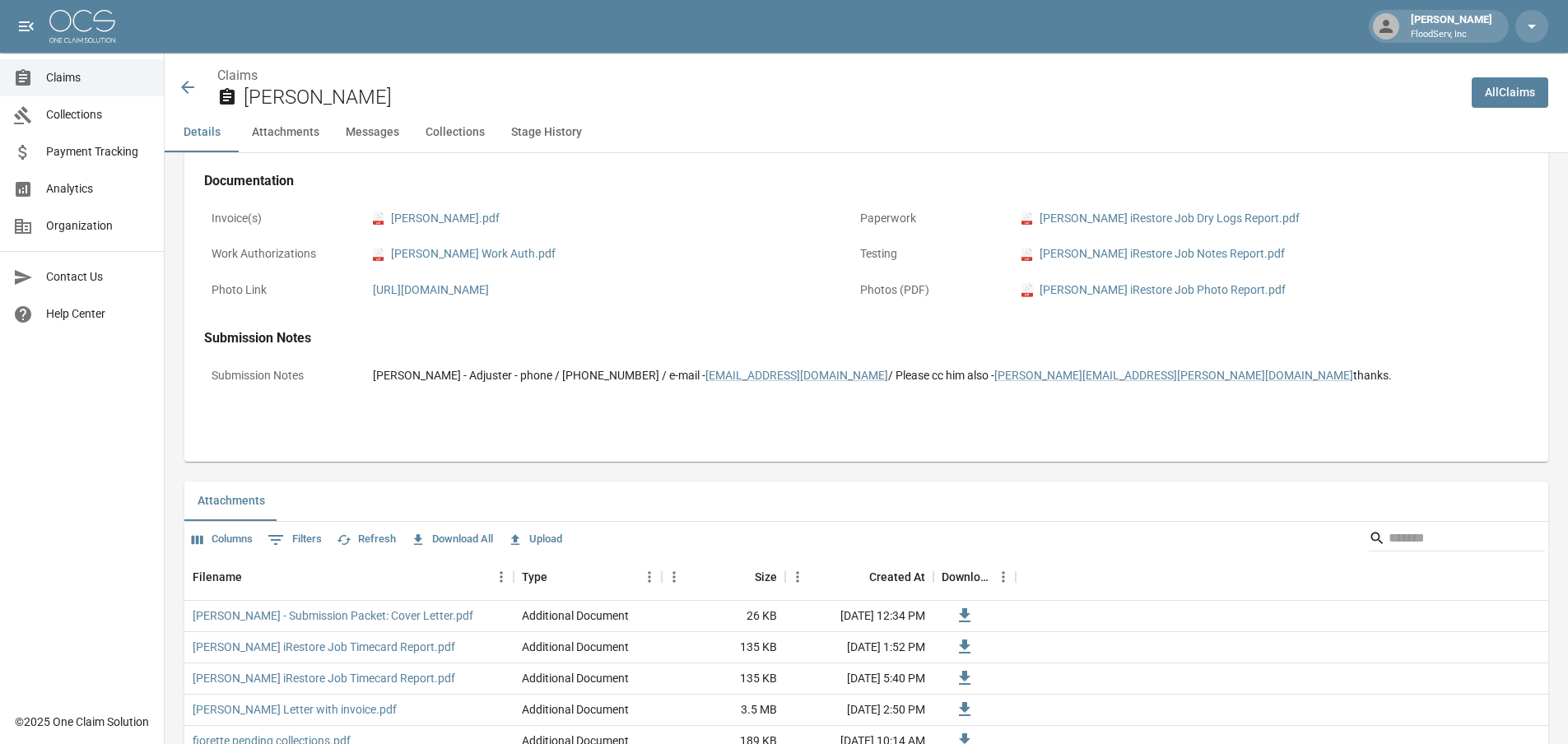
scroll to position [115, 0]
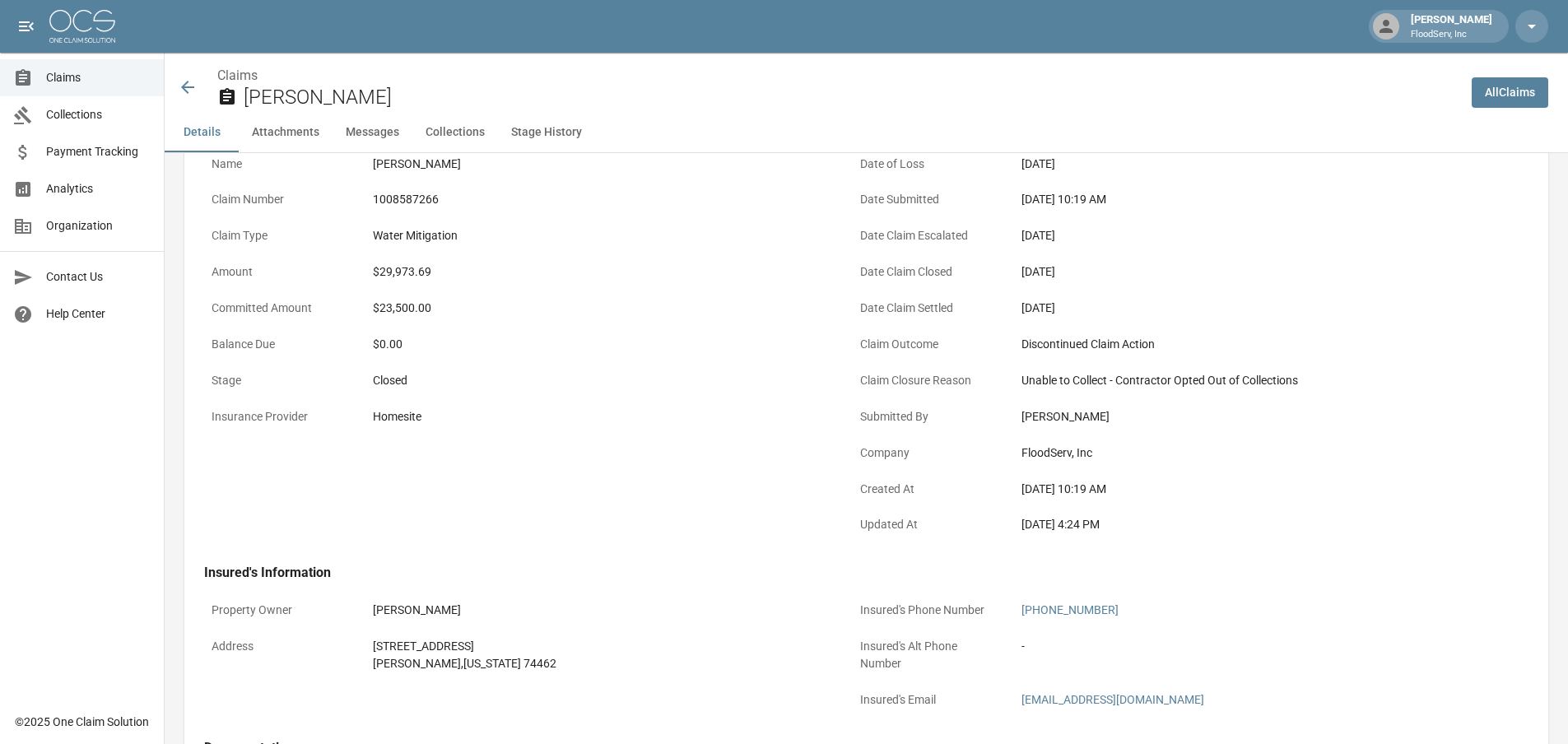
click at [178, 86] on icon at bounding box center [188, 88] width 20 height 20
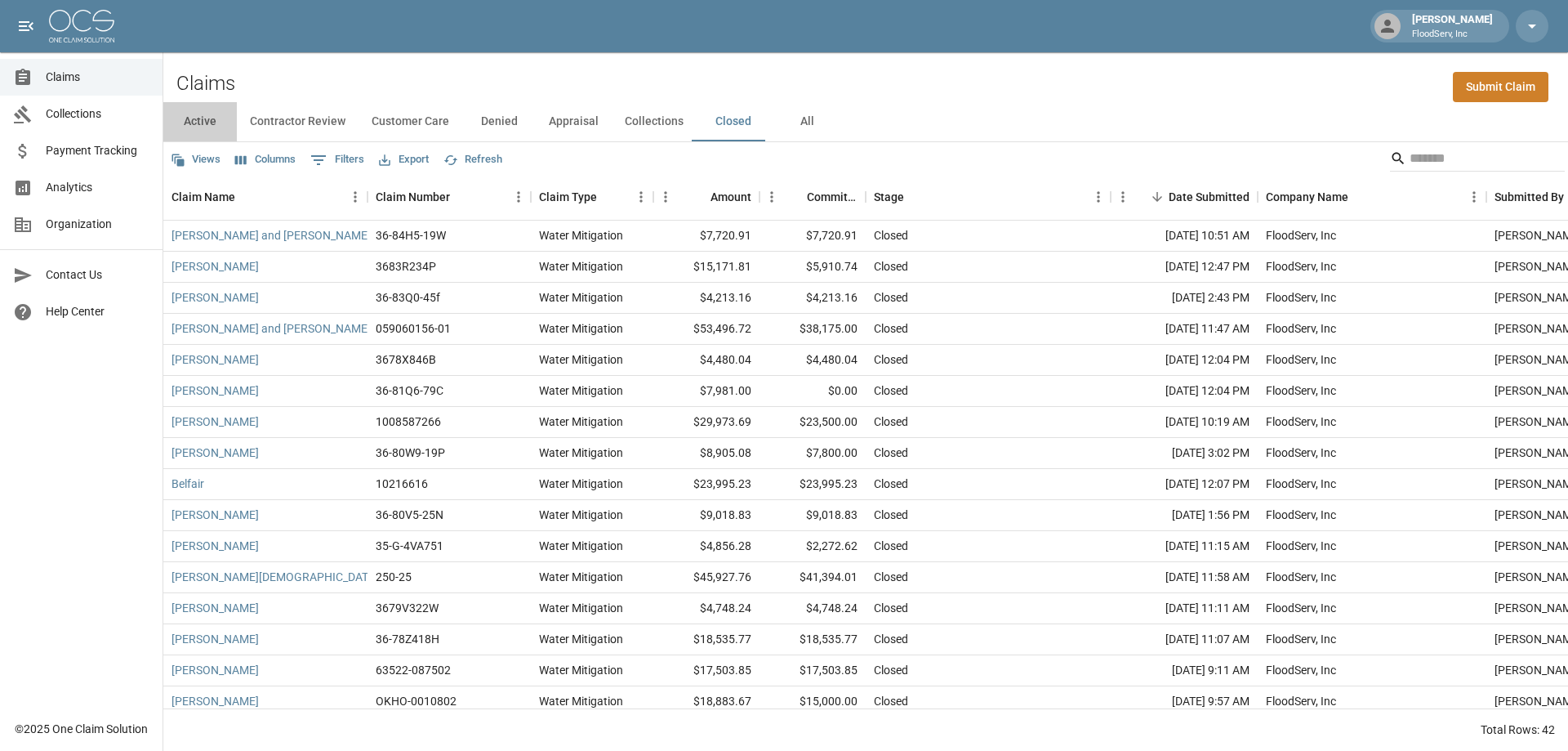
click at [198, 125] on button "Active" at bounding box center [200, 121] width 74 height 39
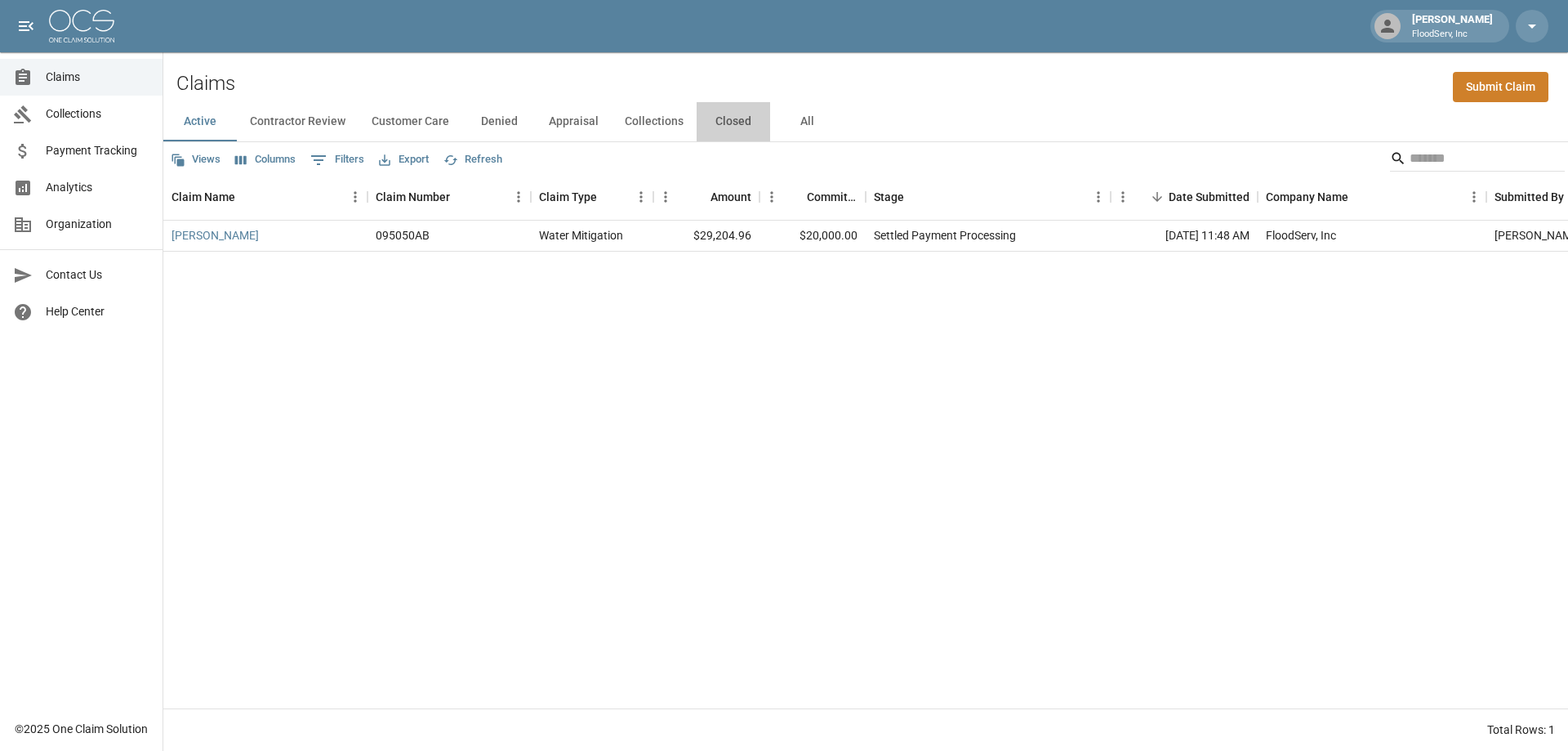
click at [724, 124] on button "Closed" at bounding box center [733, 121] width 74 height 39
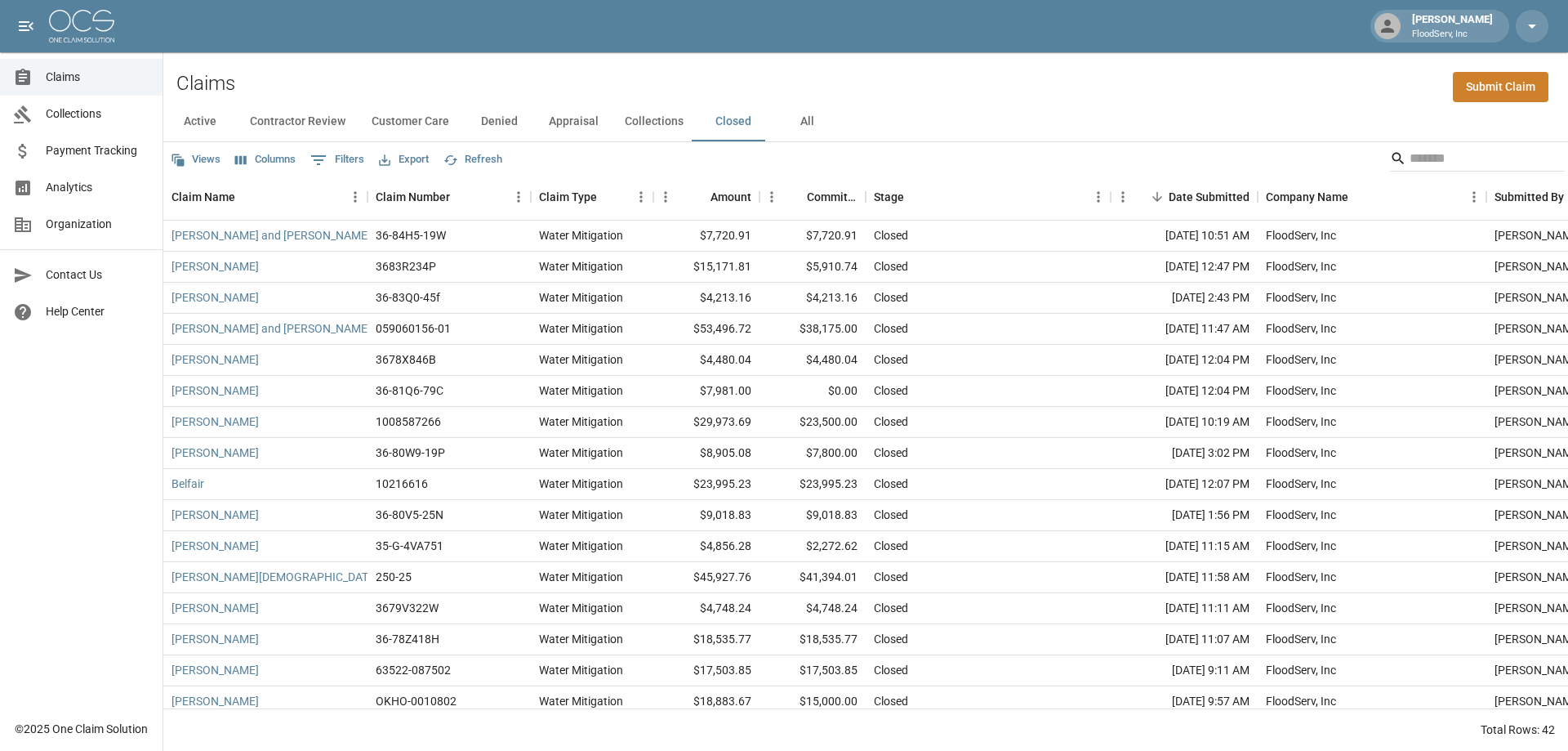
click at [191, 119] on button "Active" at bounding box center [200, 121] width 74 height 39
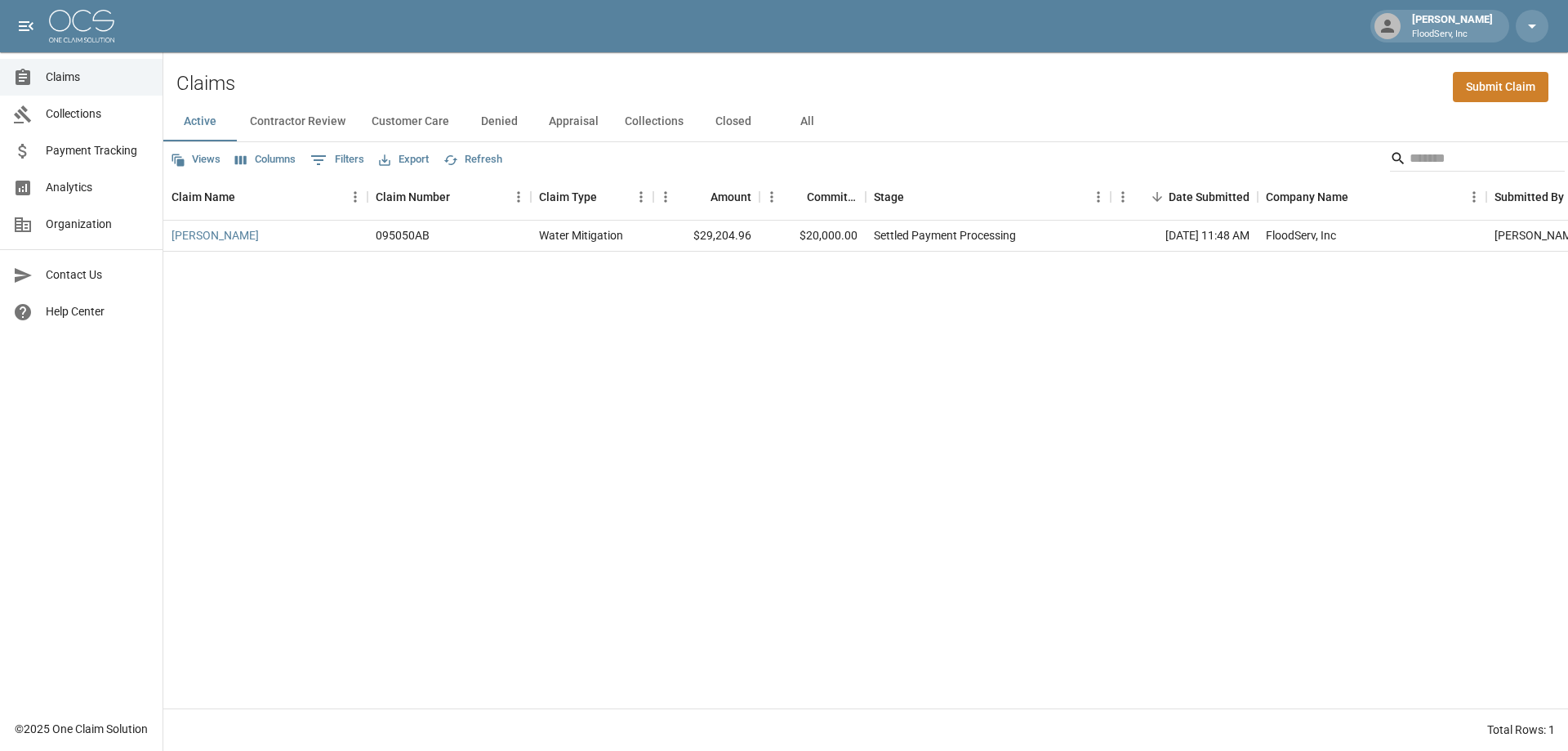
click at [730, 122] on button "Closed" at bounding box center [733, 121] width 74 height 39
